Goal: Task Accomplishment & Management: Manage account settings

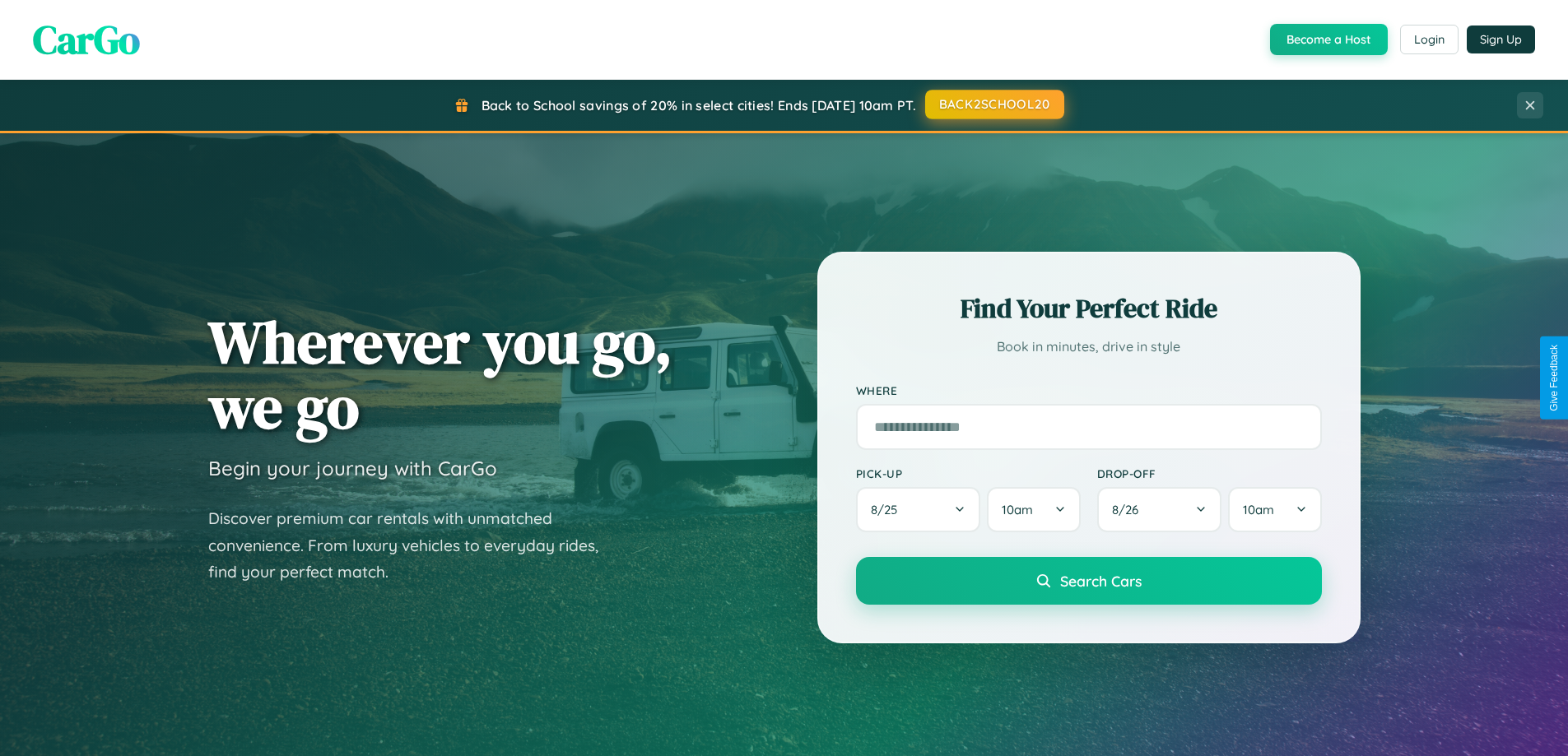
click at [994, 104] on button "BACK2SCHOOL20" at bounding box center [994, 104] width 139 height 29
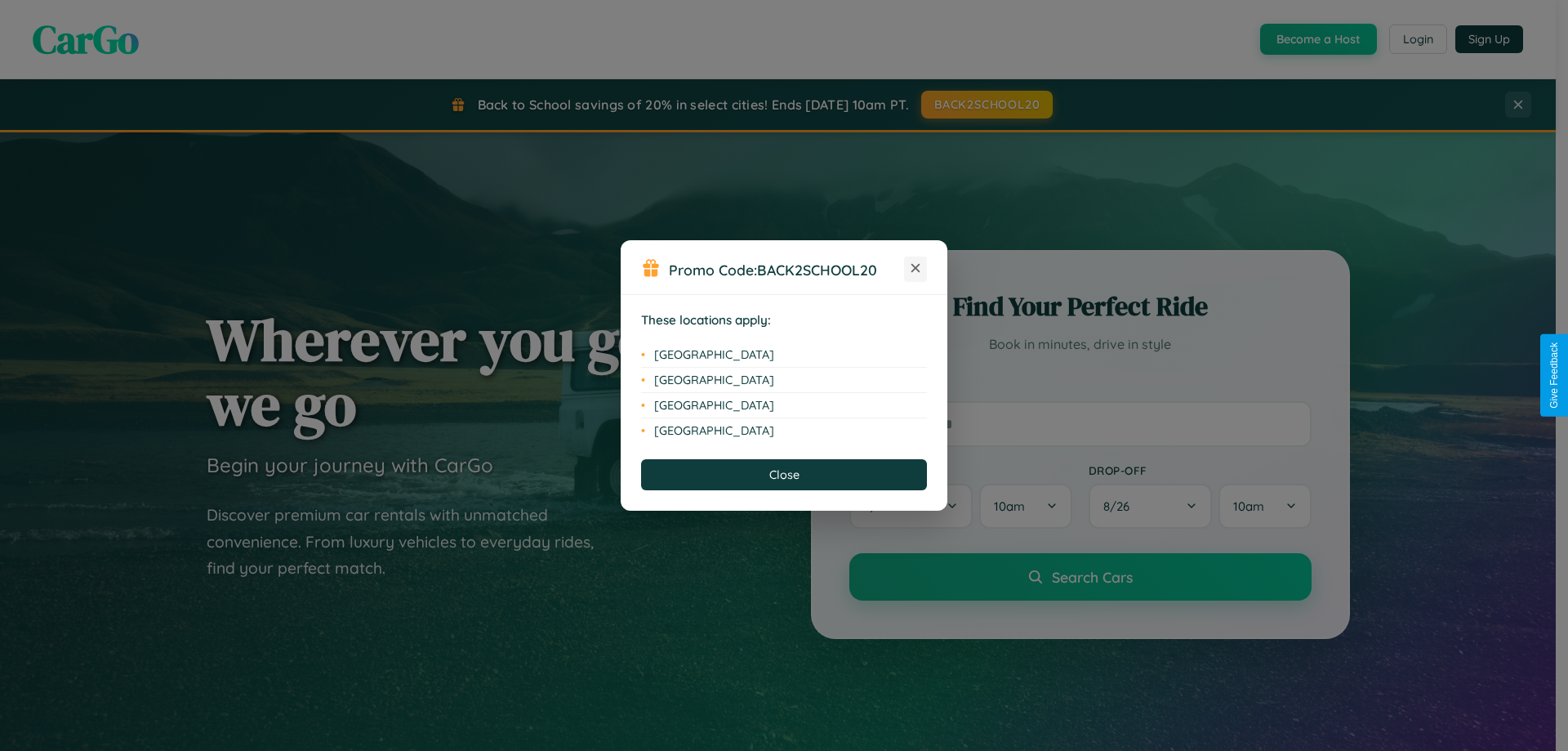
click at [916, 269] on icon at bounding box center [916, 268] width 9 height 9
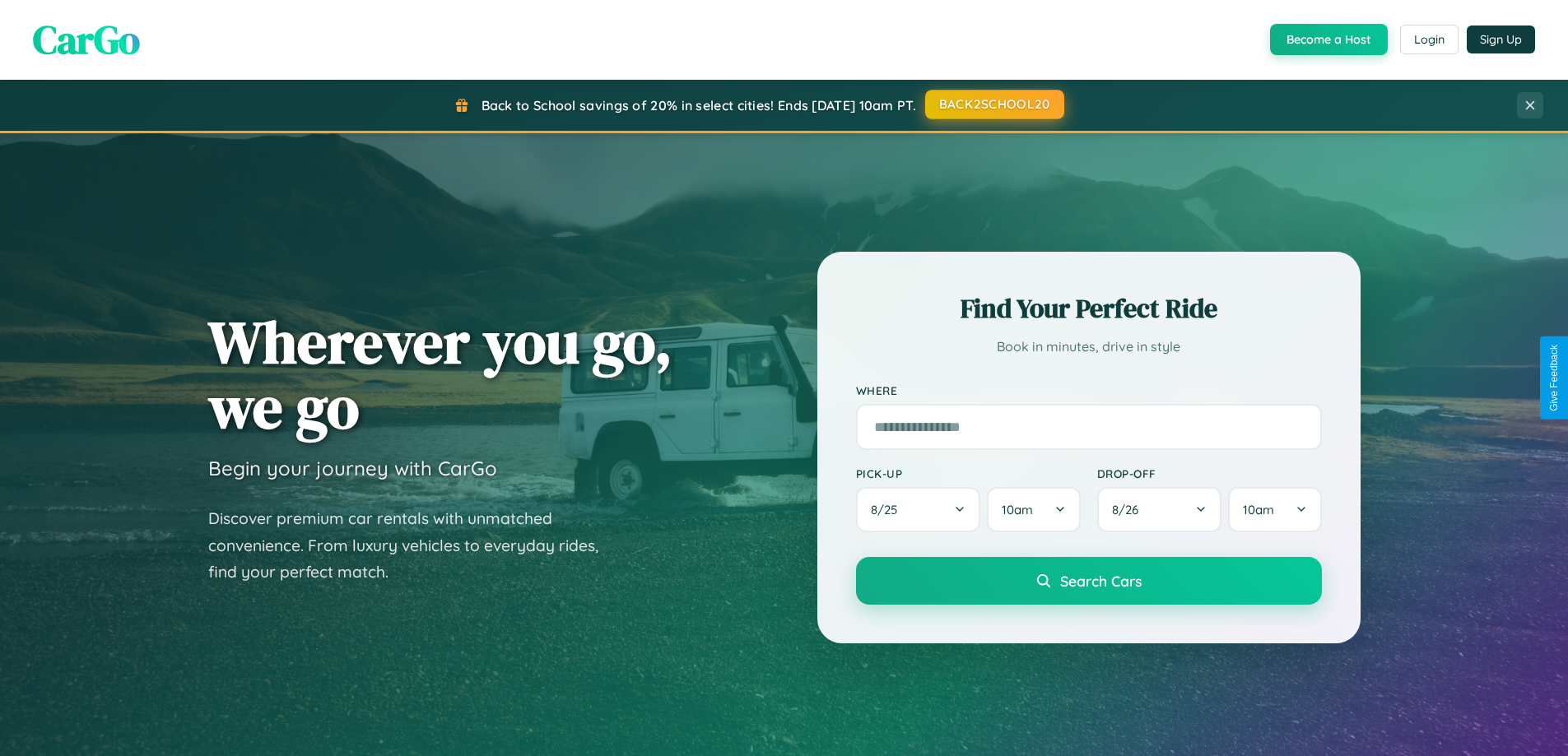
click at [994, 104] on button "BACK2SCHOOL20" at bounding box center [994, 104] width 139 height 29
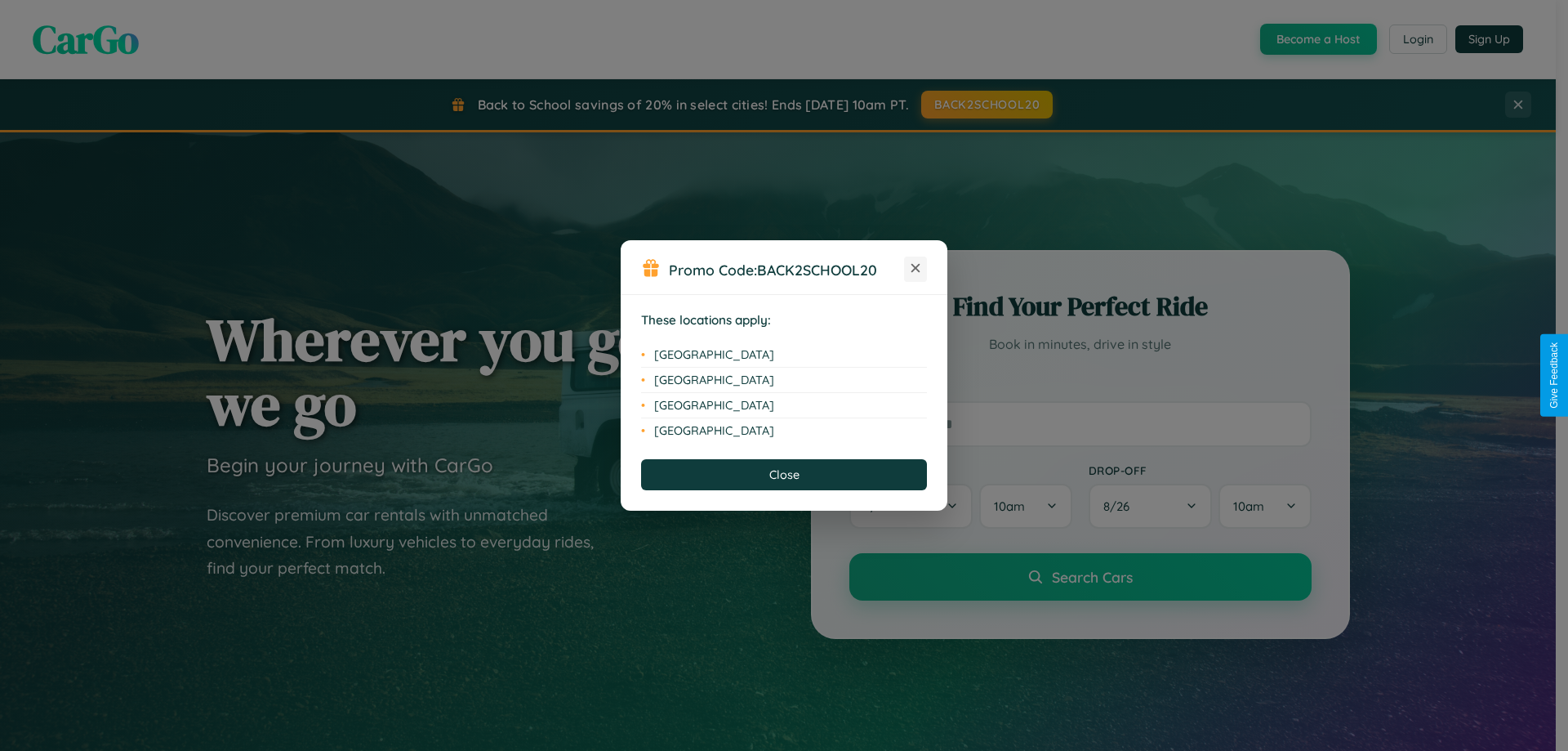
click at [916, 269] on icon at bounding box center [916, 268] width 9 height 9
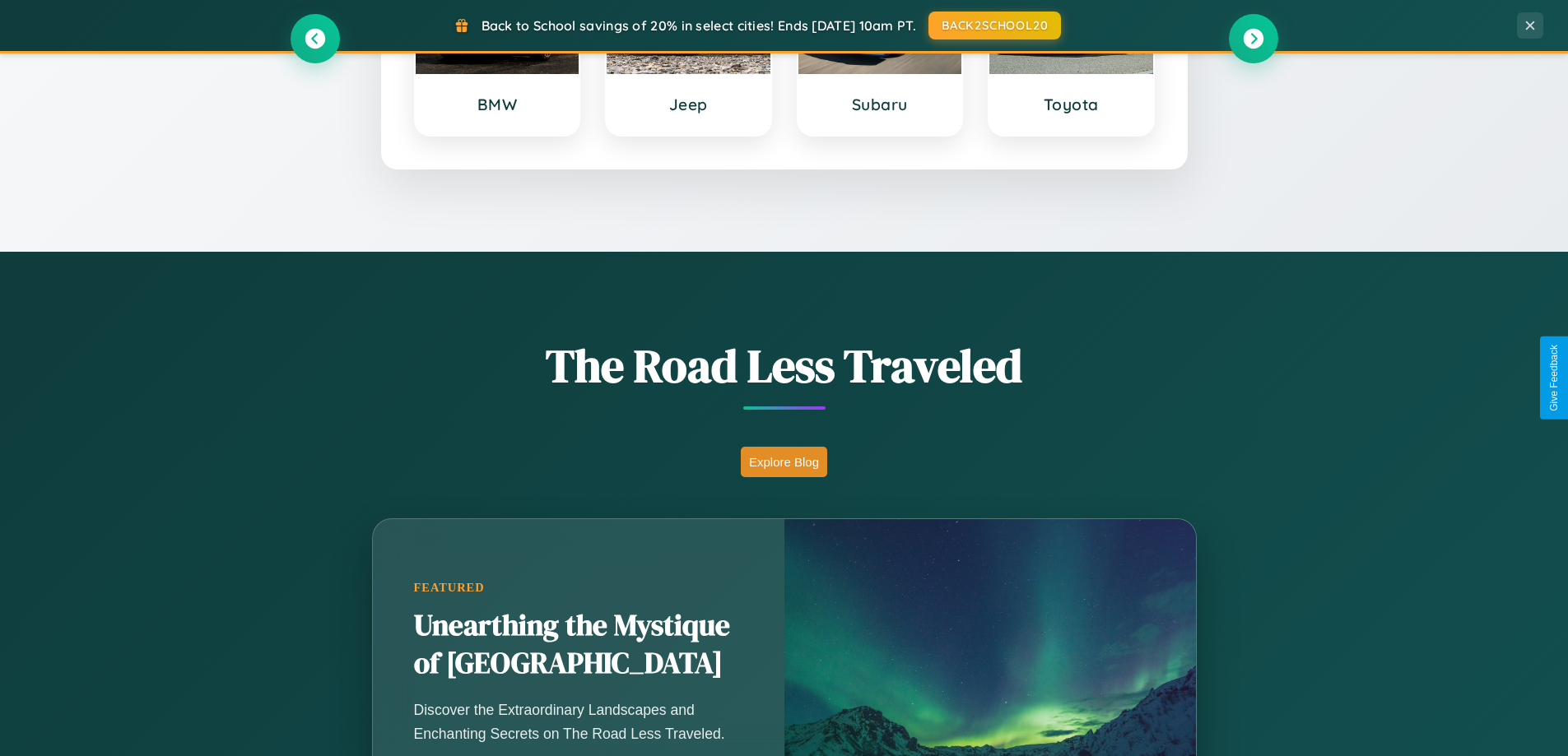
scroll to position [1132, 0]
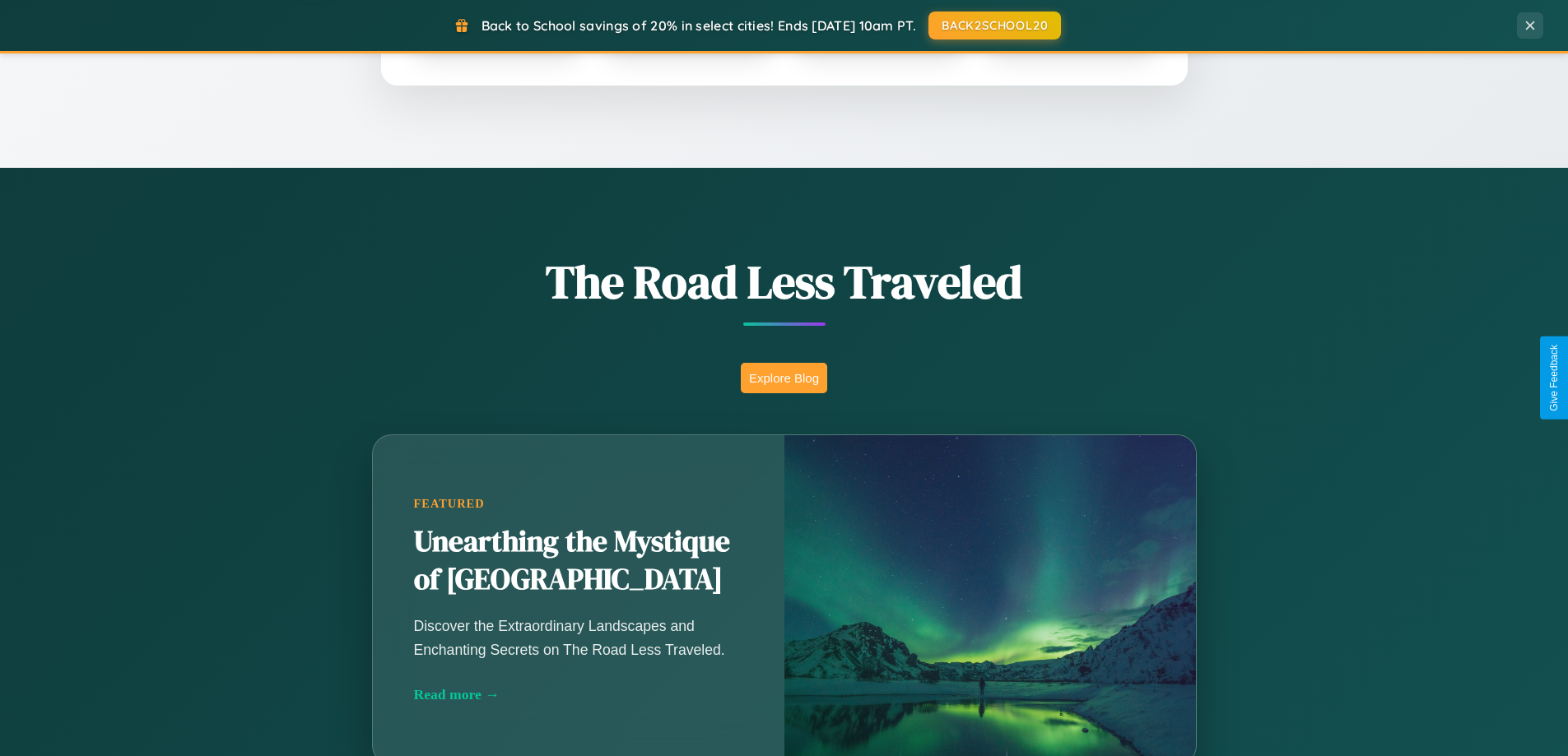
click at [784, 378] on button "Explore Blog" at bounding box center [784, 378] width 87 height 30
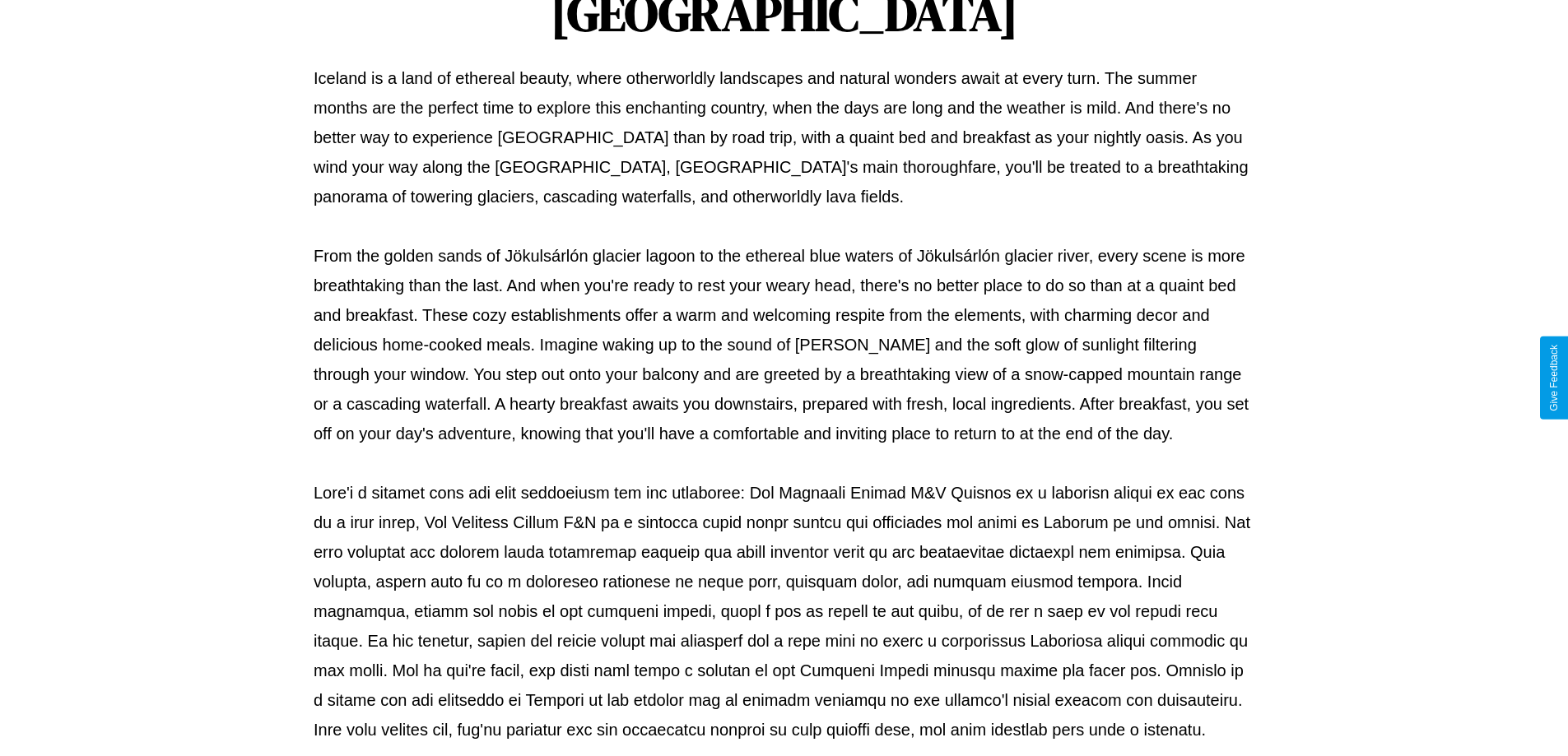
scroll to position [532, 0]
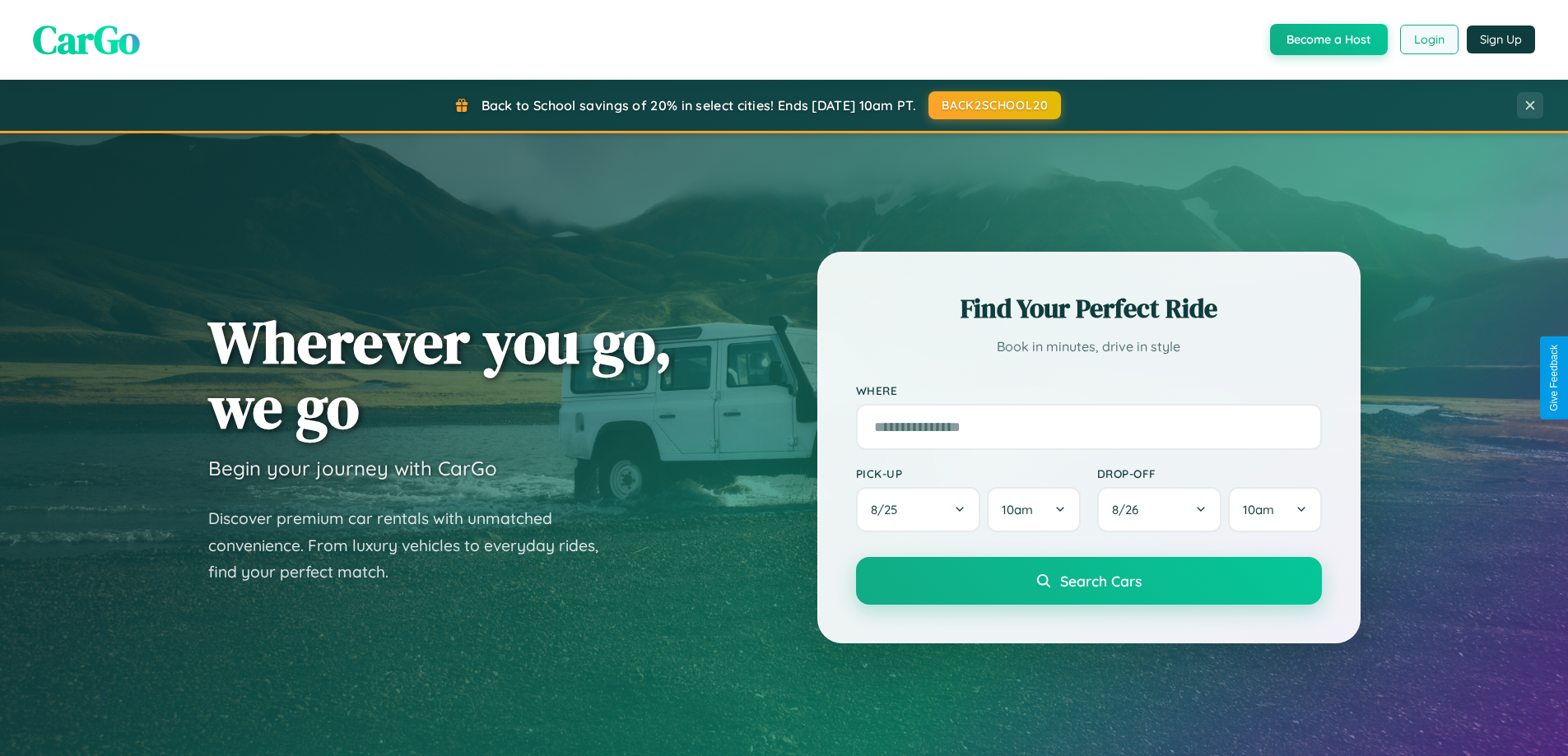
click at [1428, 39] on button "Login" at bounding box center [1428, 39] width 58 height 29
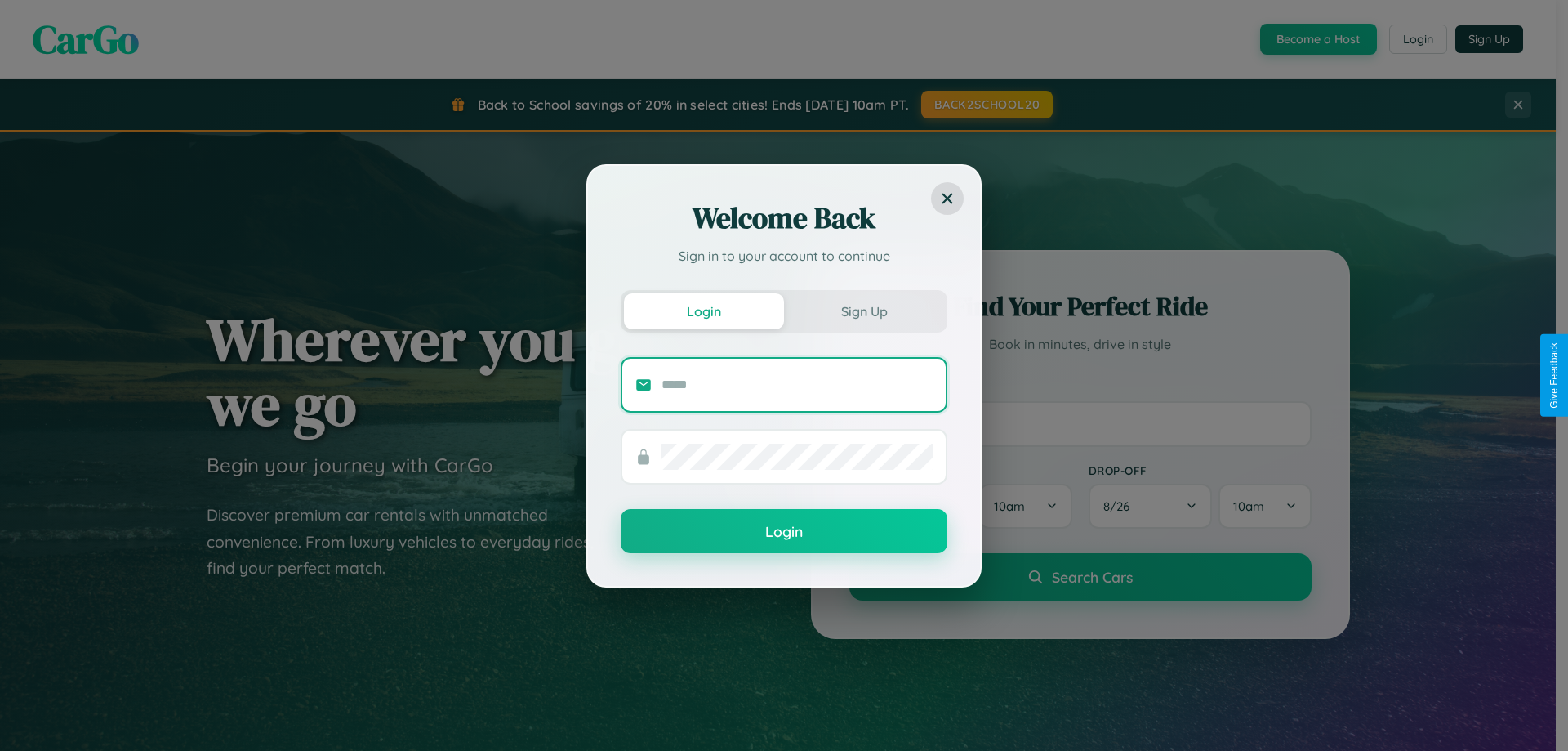
click at [798, 384] on input "text" at bounding box center [798, 385] width 271 height 26
type input "**********"
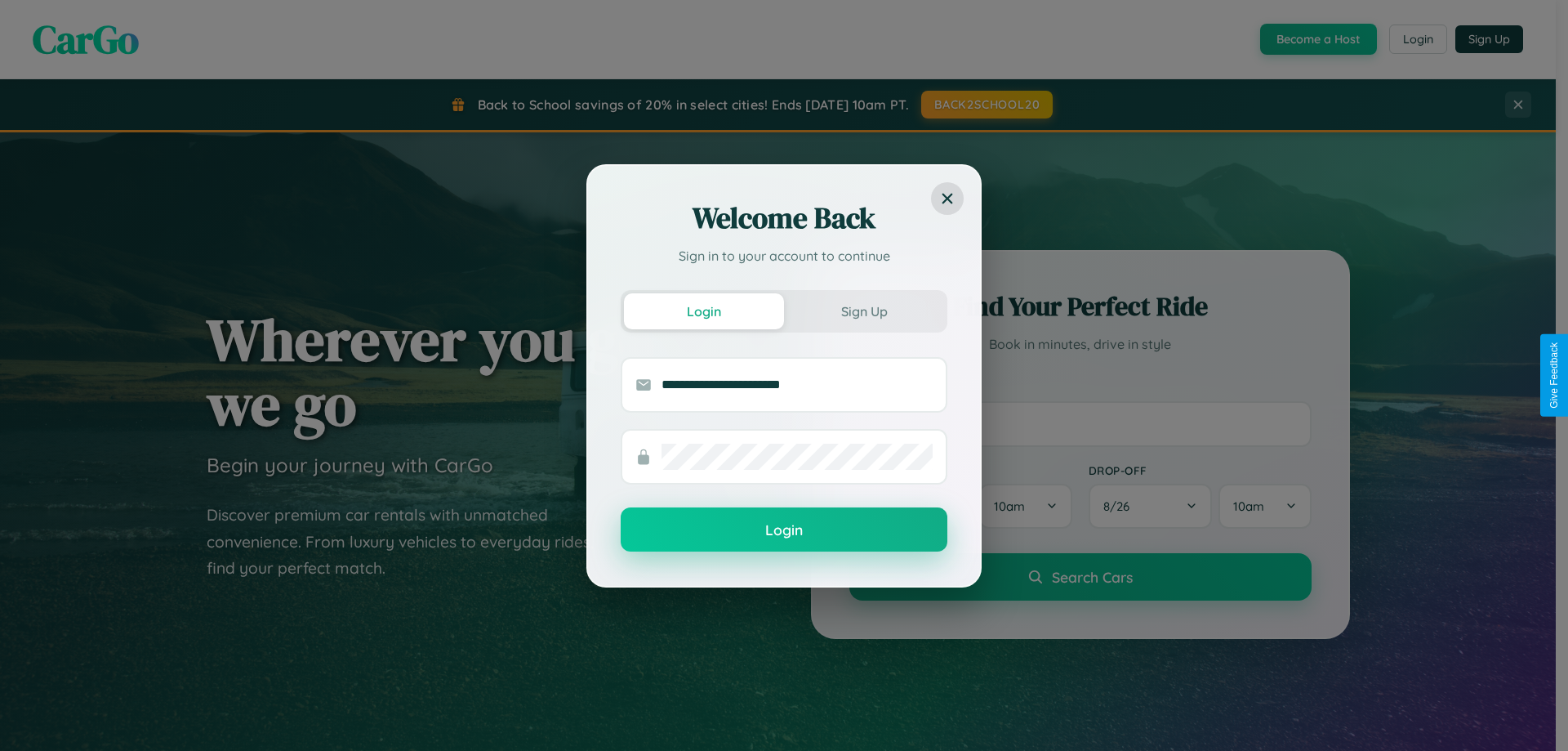
click at [784, 530] on button "Login" at bounding box center [784, 529] width 327 height 44
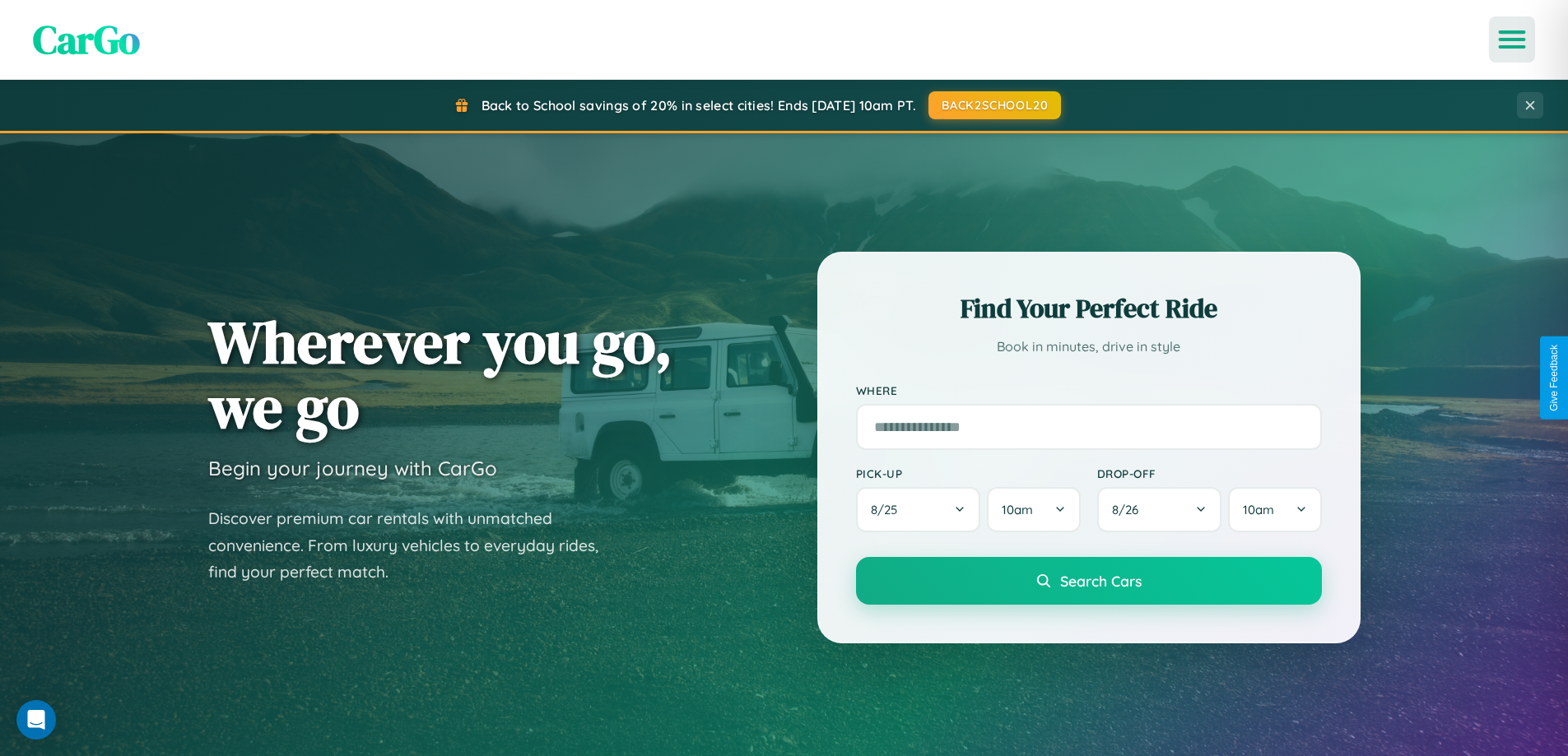
click at [1512, 39] on icon "Open menu" at bounding box center [1512, 39] width 24 height 15
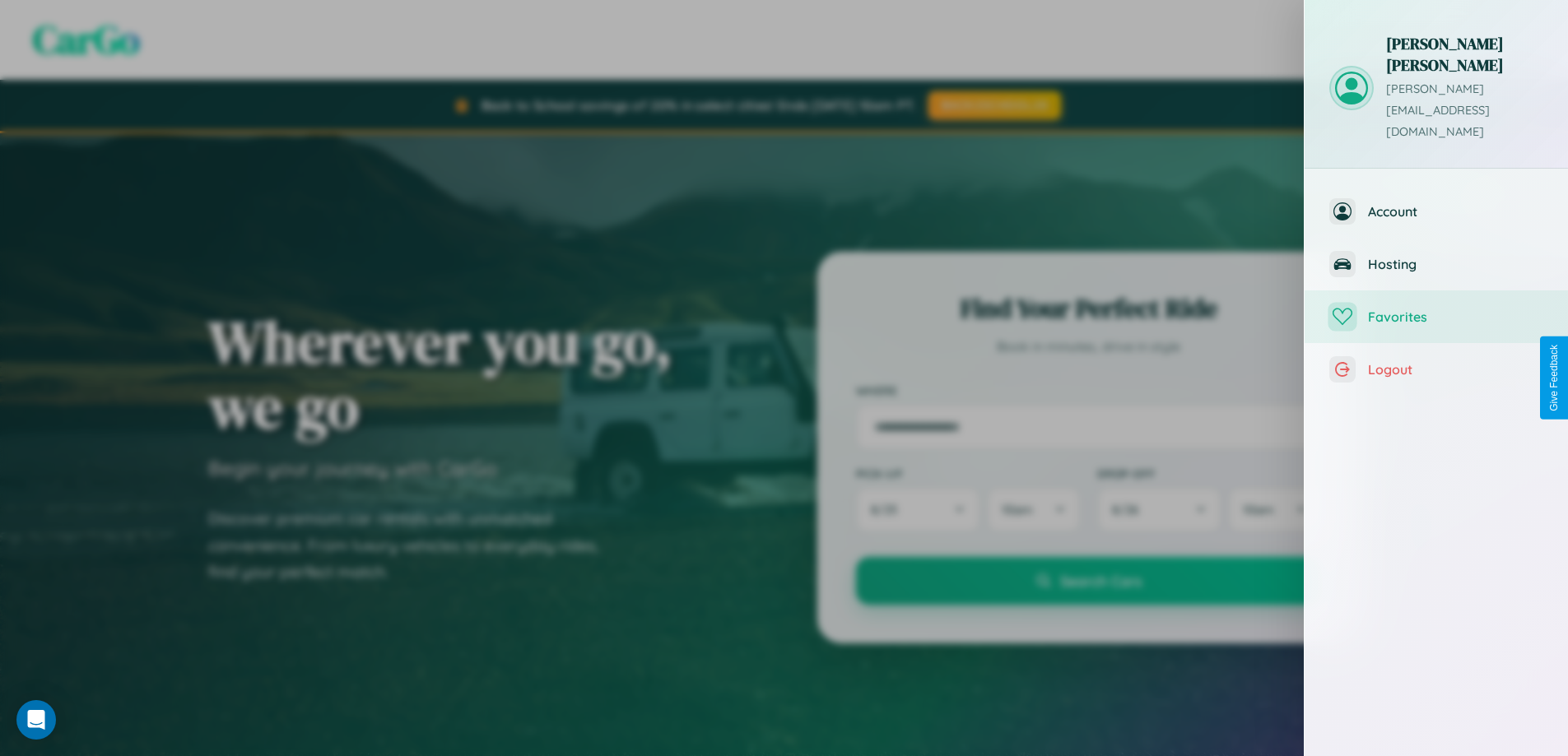
click at [1436, 309] on span "Favorites" at bounding box center [1456, 317] width 175 height 17
